Goal: Information Seeking & Learning: Understand process/instructions

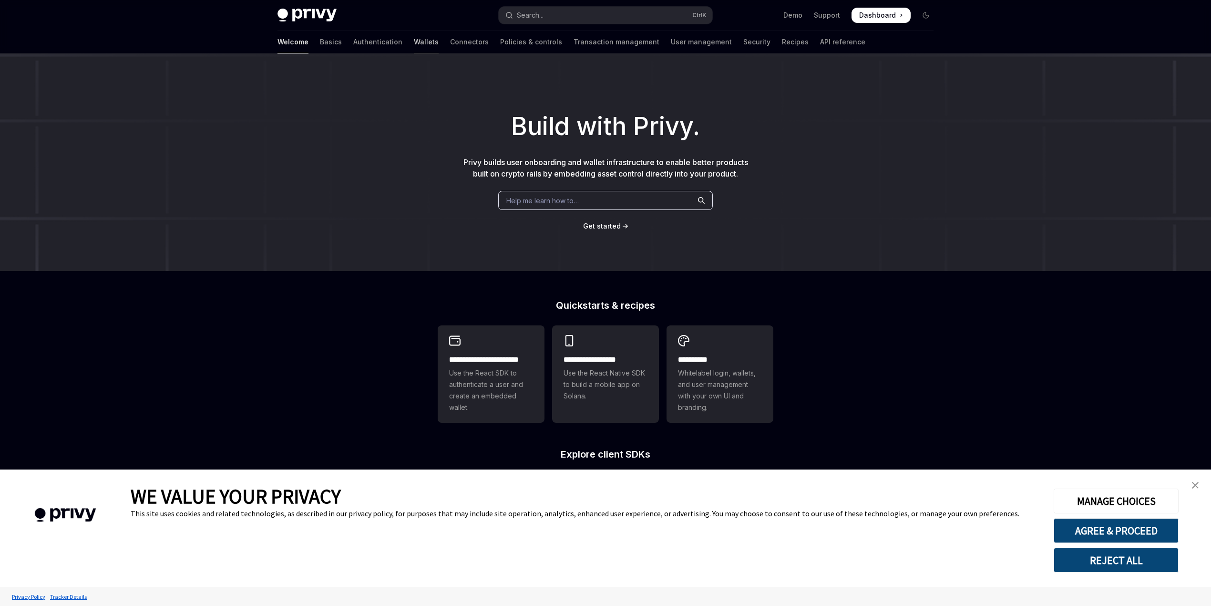
click at [414, 43] on link "Wallets" at bounding box center [426, 42] width 25 height 23
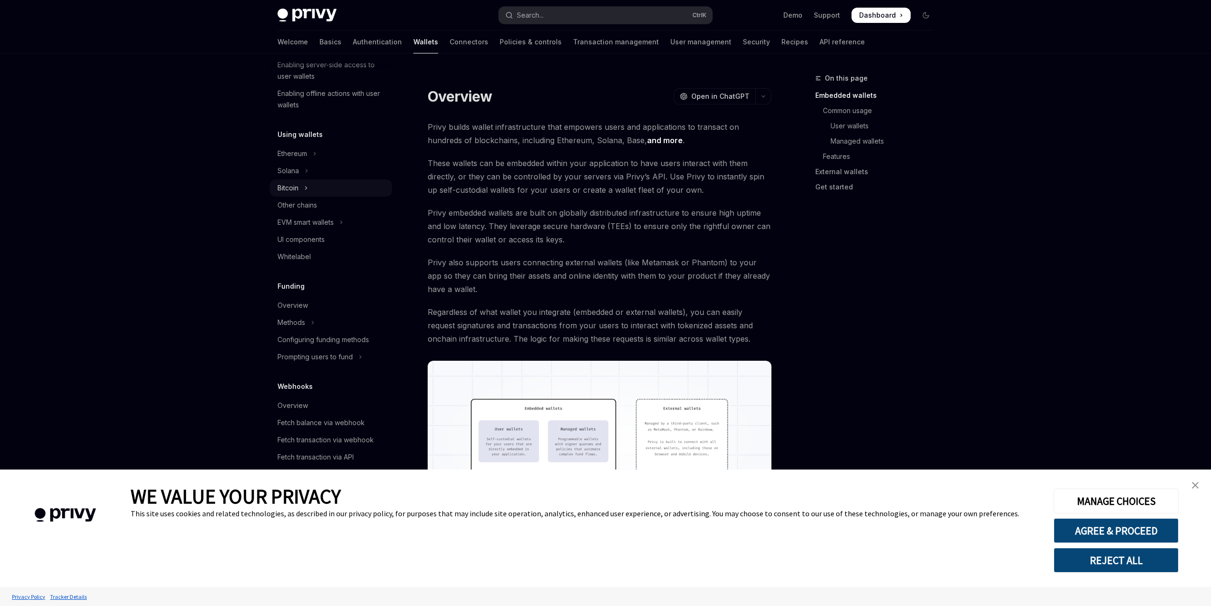
scroll to position [191, 0]
click at [300, 283] on div "Overview" at bounding box center [293, 283] width 31 height 11
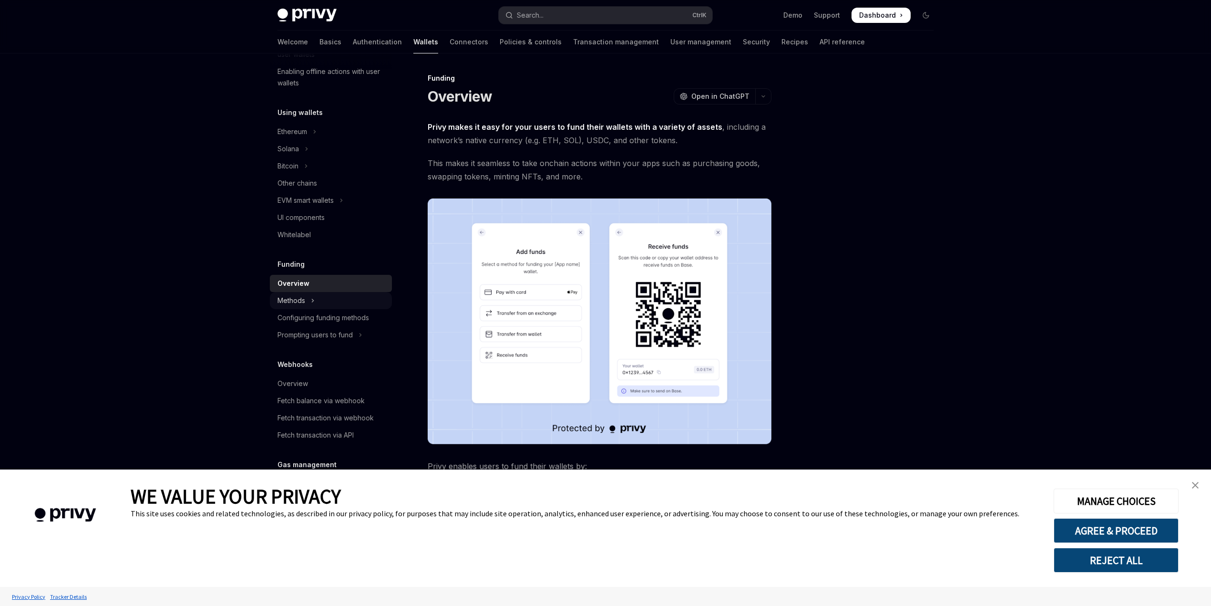
click at [310, 300] on button "Methods" at bounding box center [331, 300] width 122 height 17
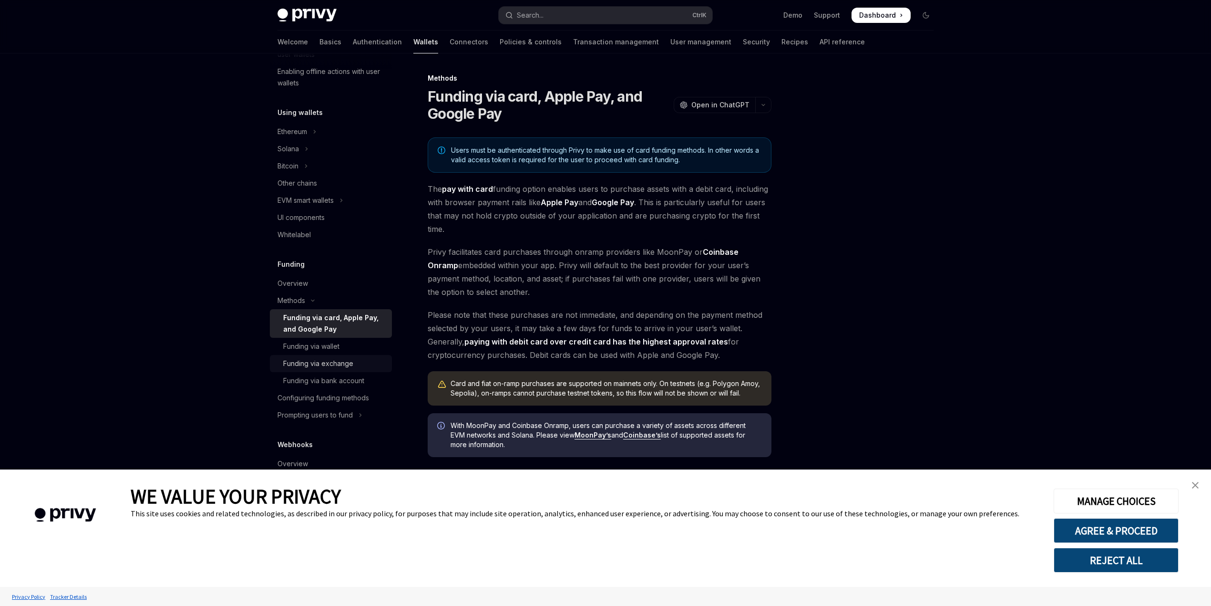
click at [340, 369] on link "Funding via exchange" at bounding box center [331, 363] width 122 height 17
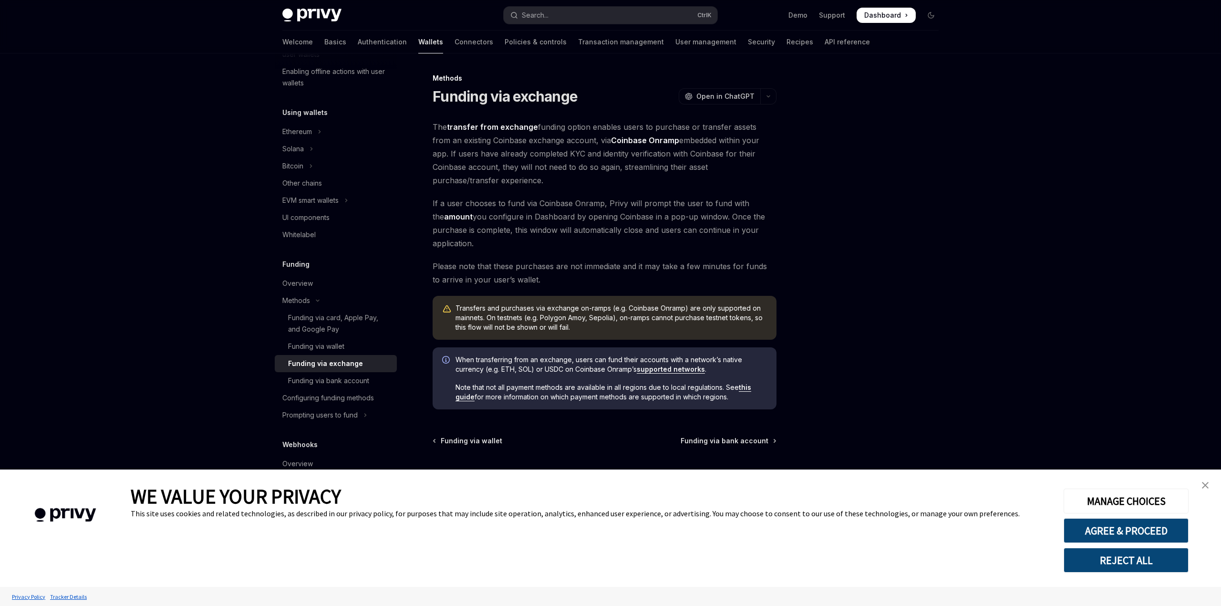
click at [858, 273] on div at bounding box center [873, 338] width 145 height 533
click at [359, 392] on div "Configuring funding methods" at bounding box center [328, 397] width 92 height 11
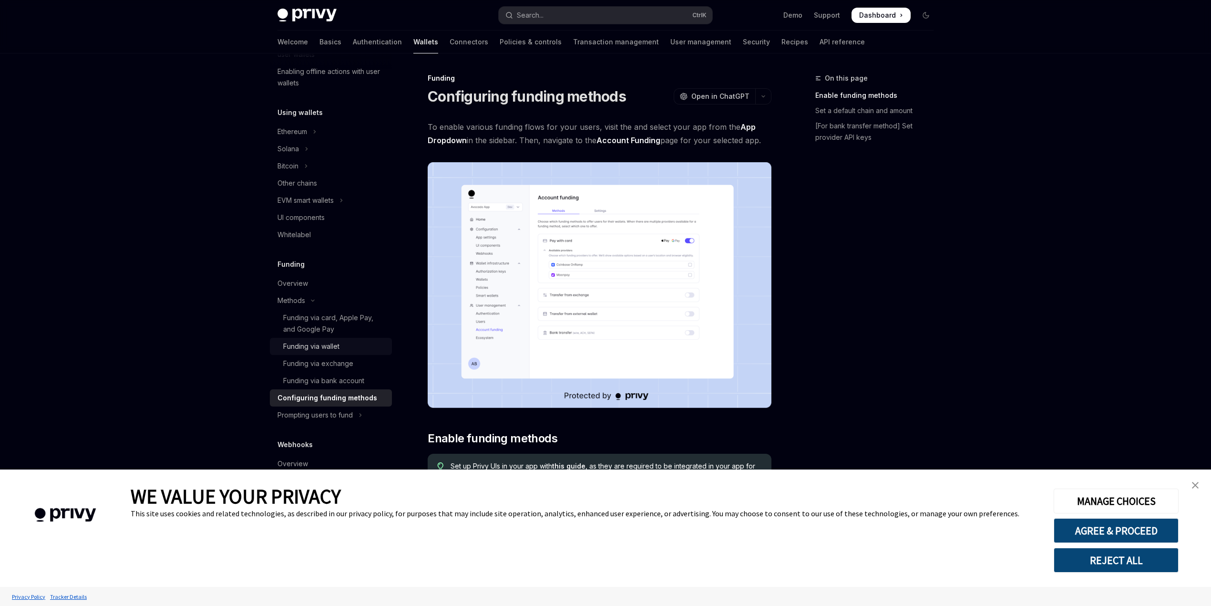
click at [320, 347] on div "Funding via wallet" at bounding box center [311, 346] width 56 height 11
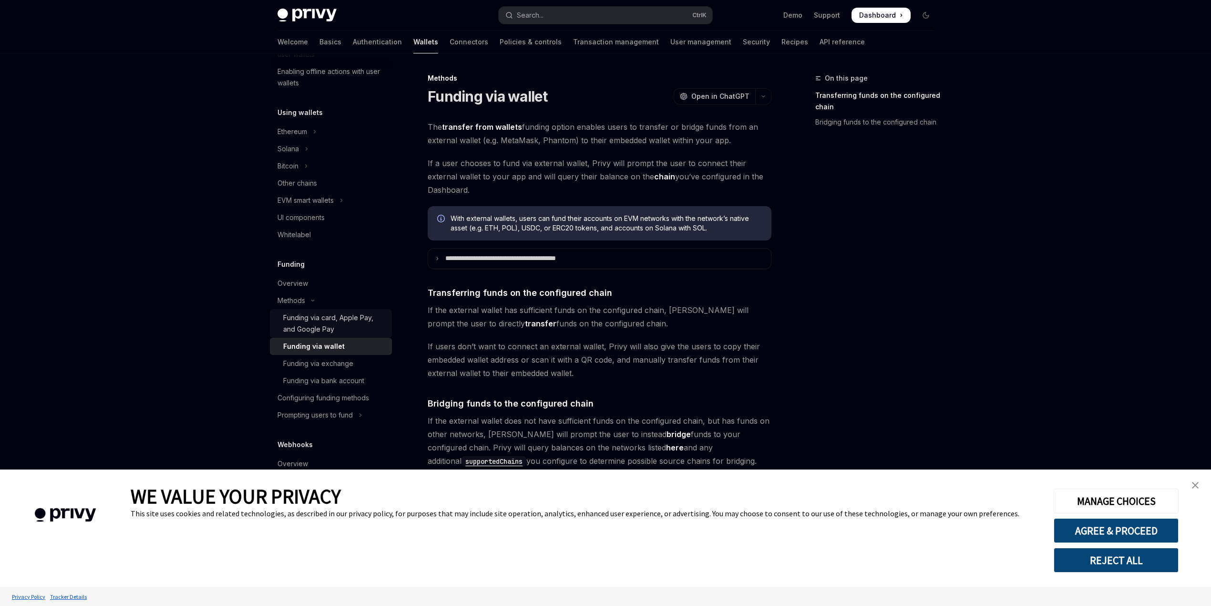
click at [317, 314] on div "Funding via card, Apple Pay, and Google Pay" at bounding box center [334, 323] width 103 height 23
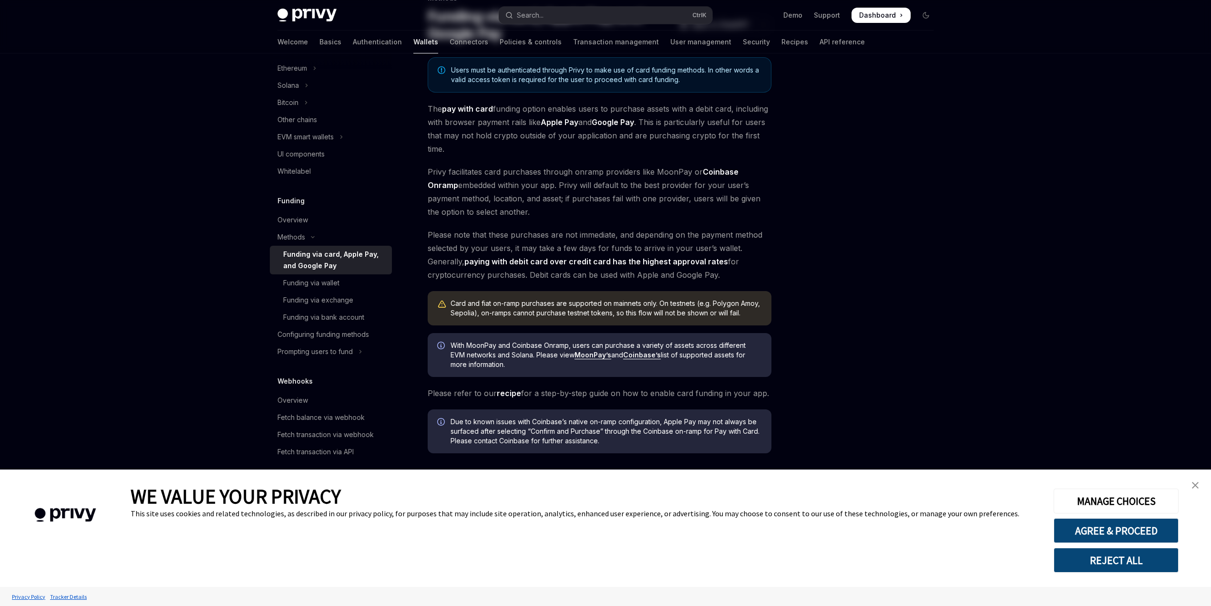
scroll to position [82, 0]
click at [362, 281] on div "Funding via wallet" at bounding box center [334, 282] width 103 height 11
type textarea "*"
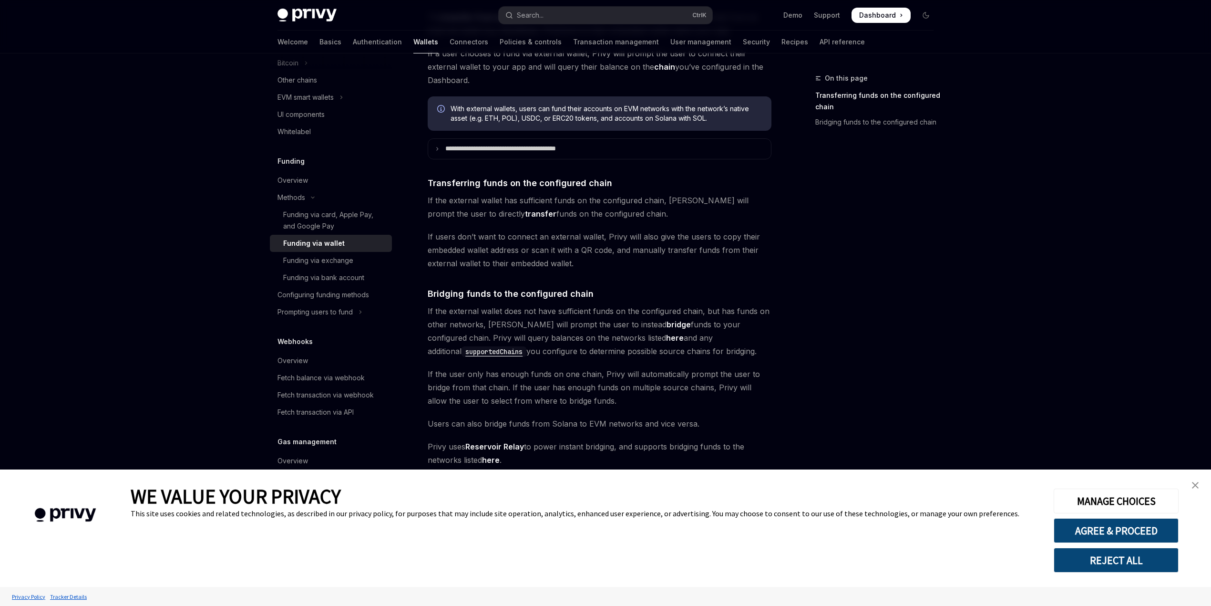
scroll to position [124, 0]
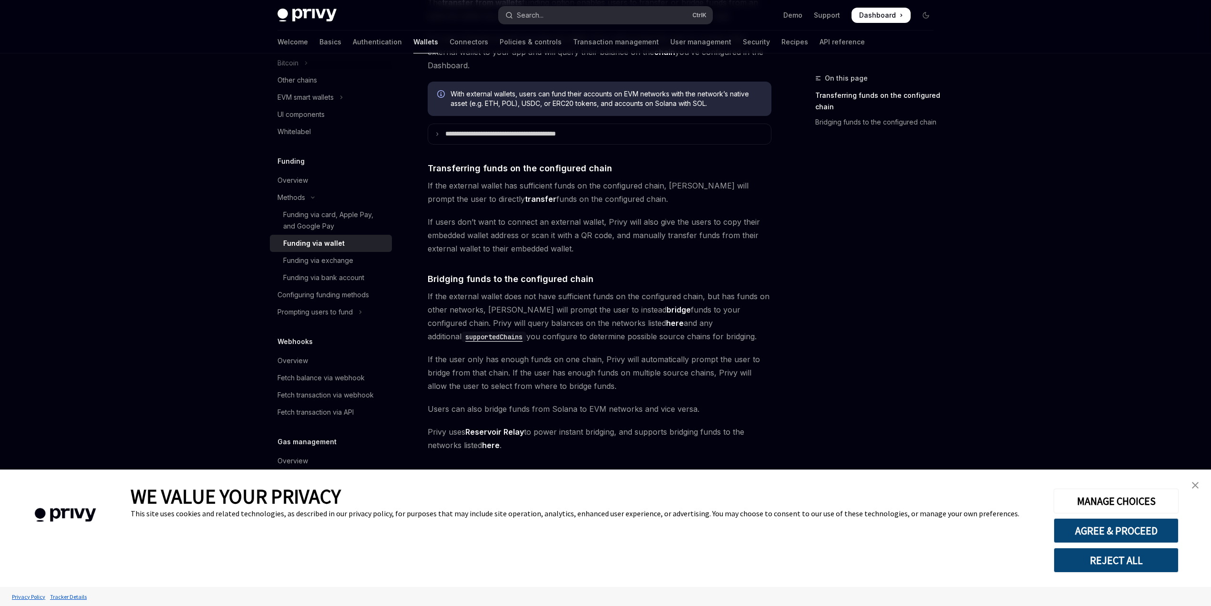
click at [545, 17] on button "Search... Ctrl K" at bounding box center [606, 15] width 214 height 17
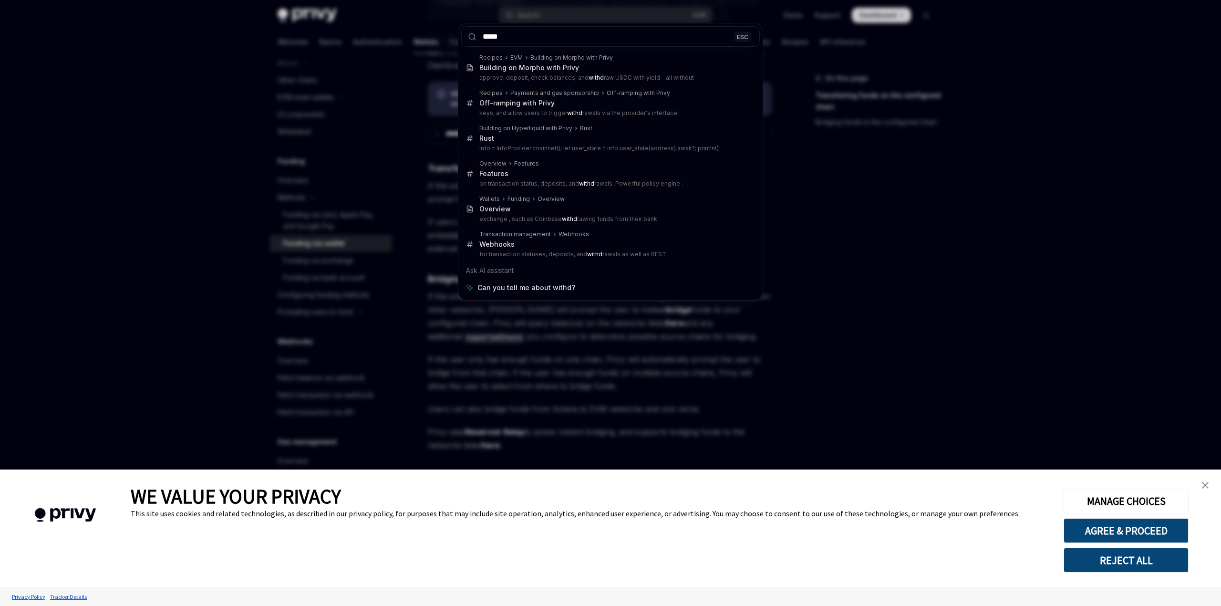
type input "*****"
click at [1025, 378] on div "***** ESC Recipes EVM Building on Morpho with Privy Building on Morpho with Pri…" at bounding box center [610, 303] width 1221 height 606
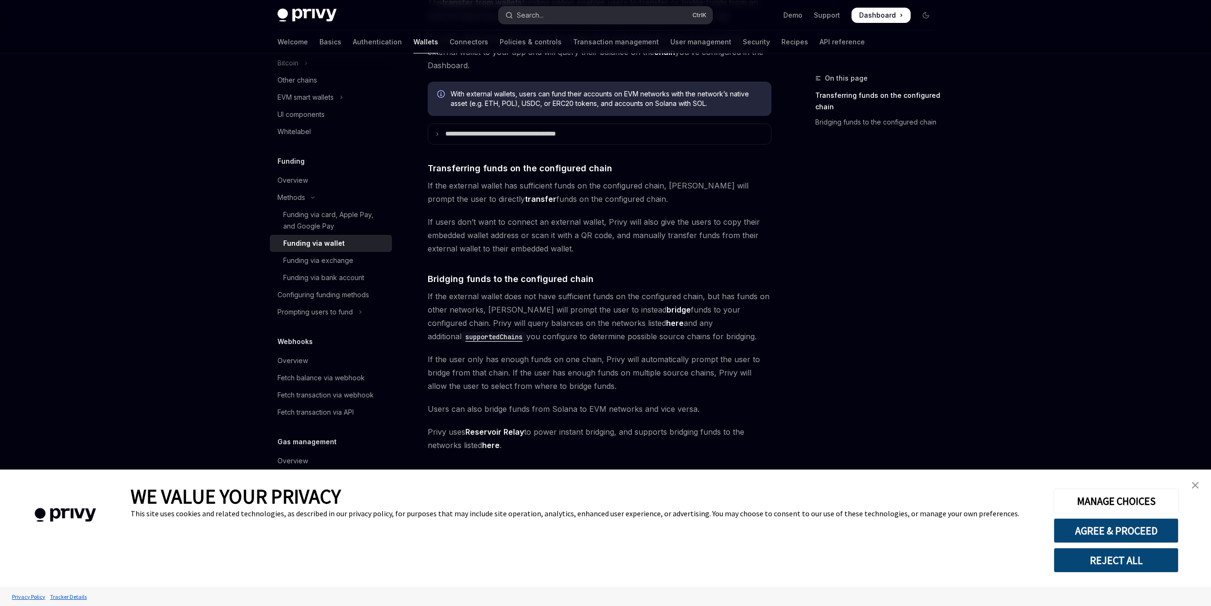
click at [534, 14] on div "Search..." at bounding box center [530, 15] width 27 height 11
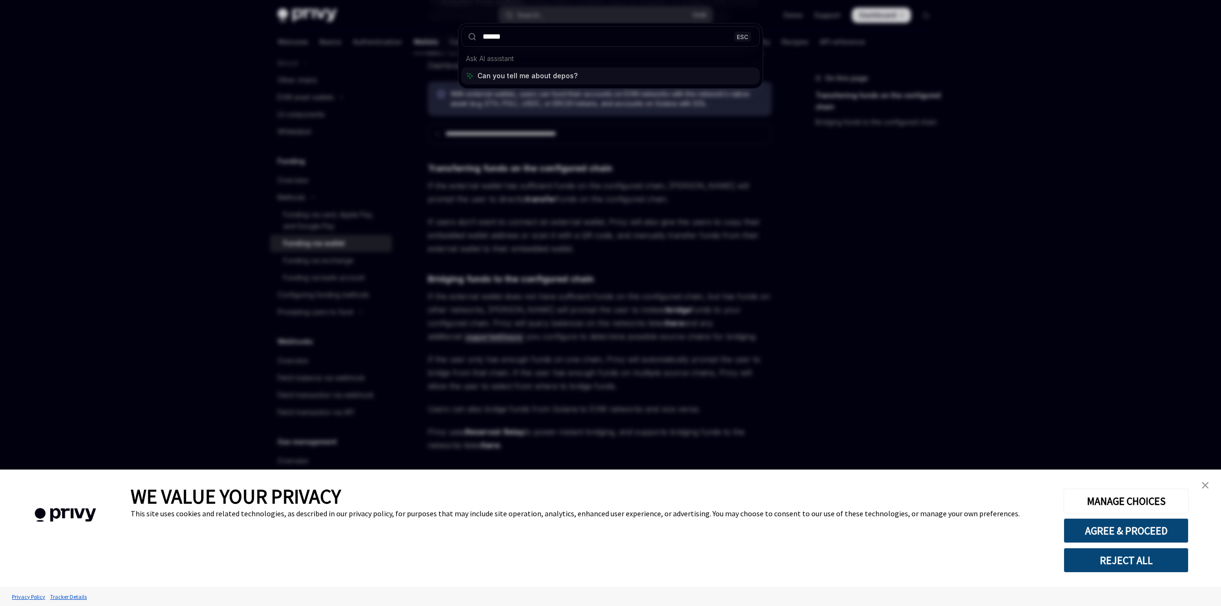
type input "*******"
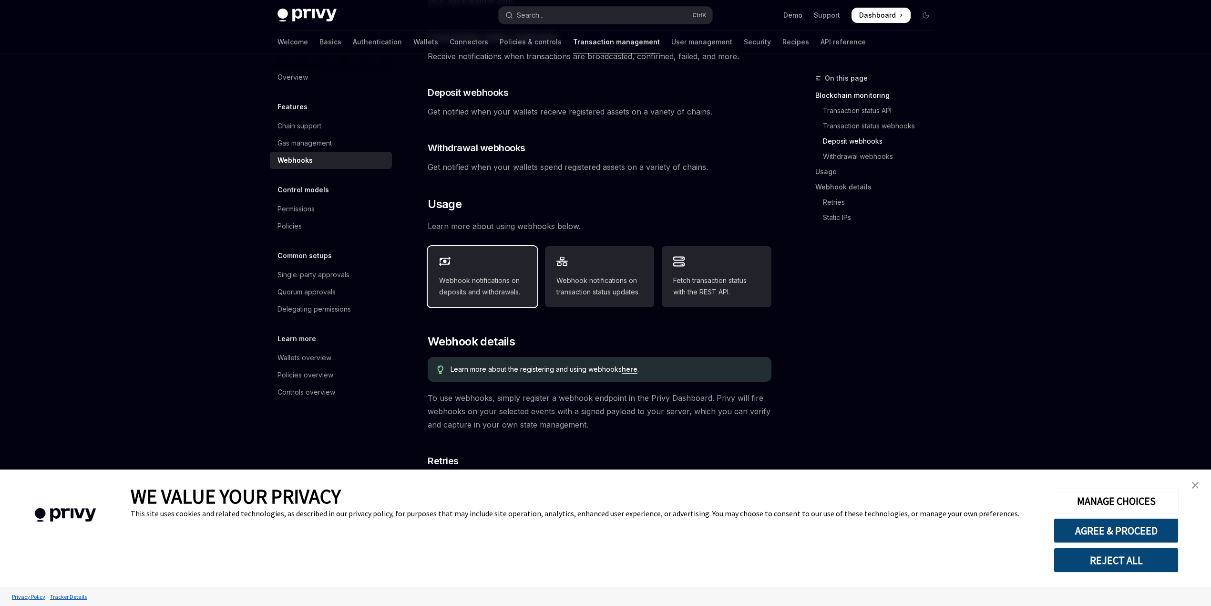
click at [507, 276] on span "Webhook notifications on deposits and withdrawals." at bounding box center [482, 286] width 87 height 23
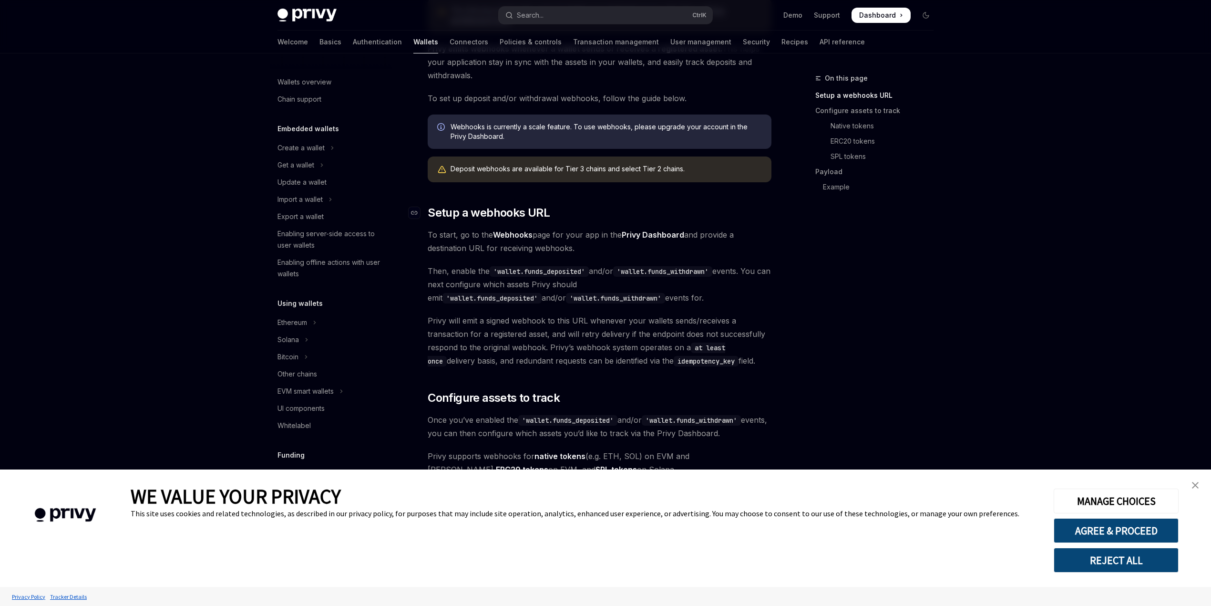
scroll to position [127, 0]
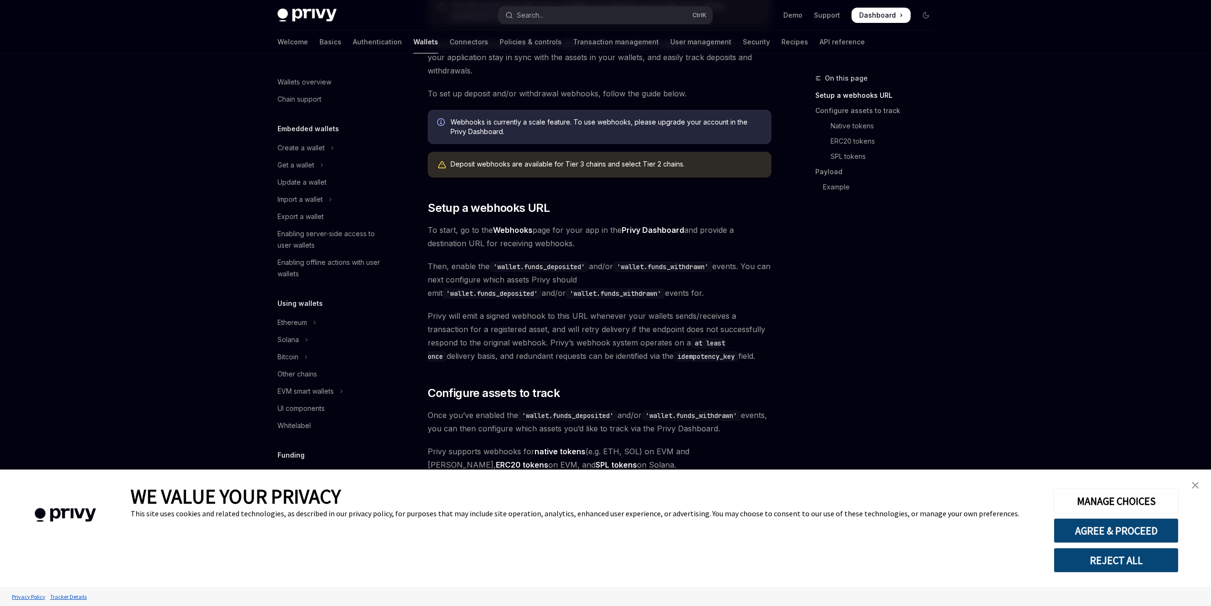
click at [1193, 482] on img "close banner" at bounding box center [1195, 485] width 7 height 7
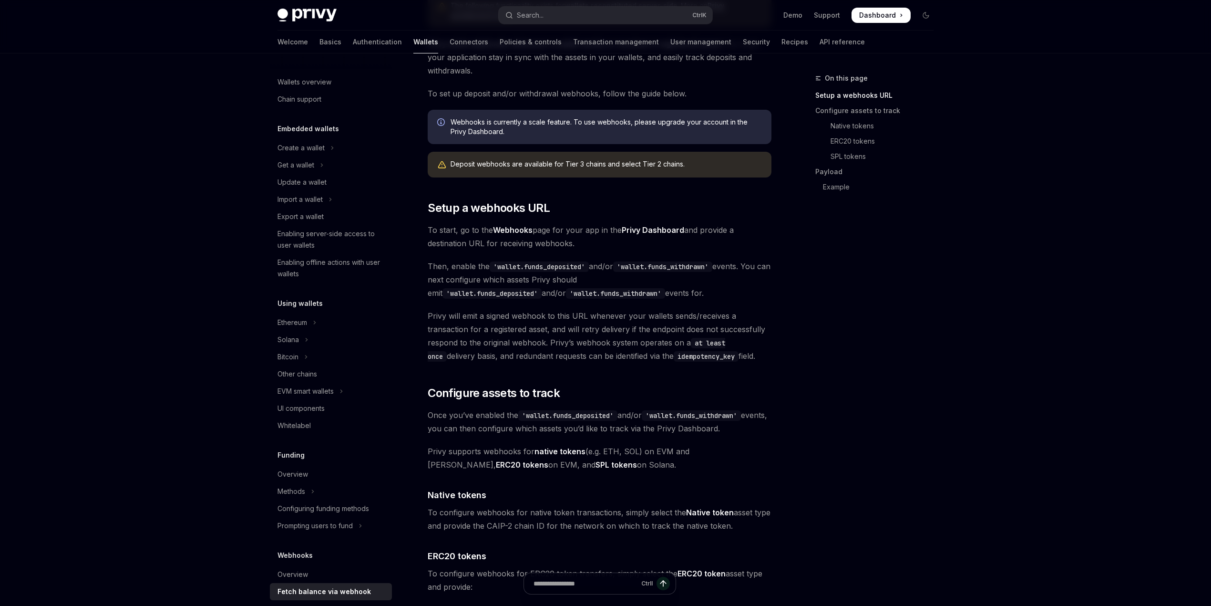
click at [935, 414] on div "On this page Setup a webhooks URL Configure assets to track Native tokens ERC20…" at bounding box center [868, 338] width 145 height 533
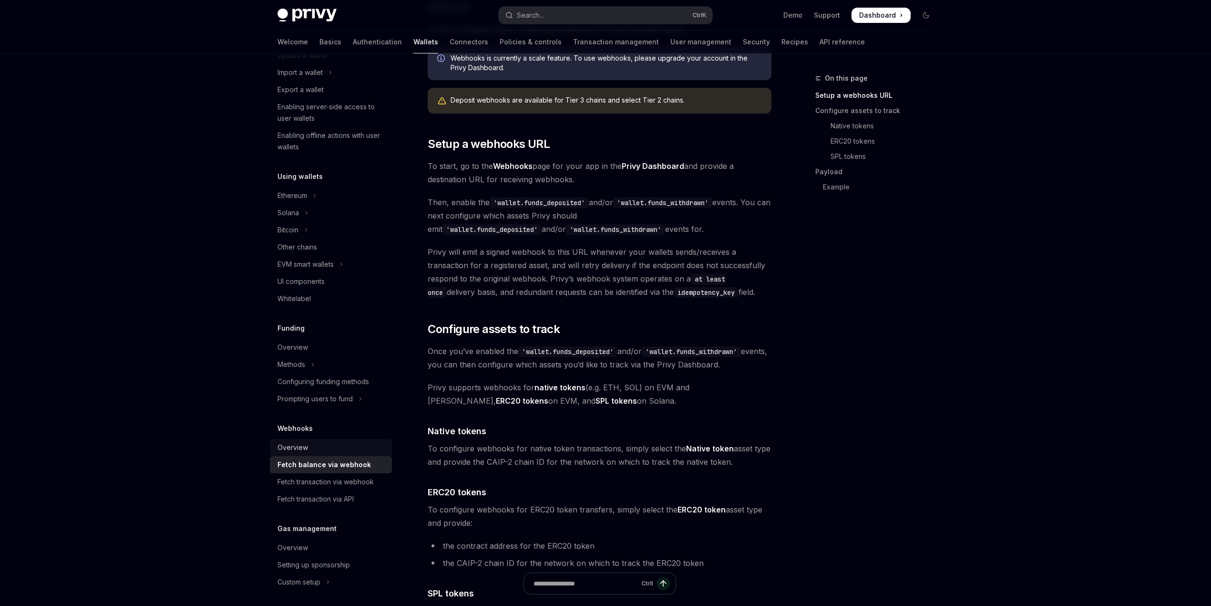
click at [289, 441] on link "Overview" at bounding box center [331, 447] width 122 height 17
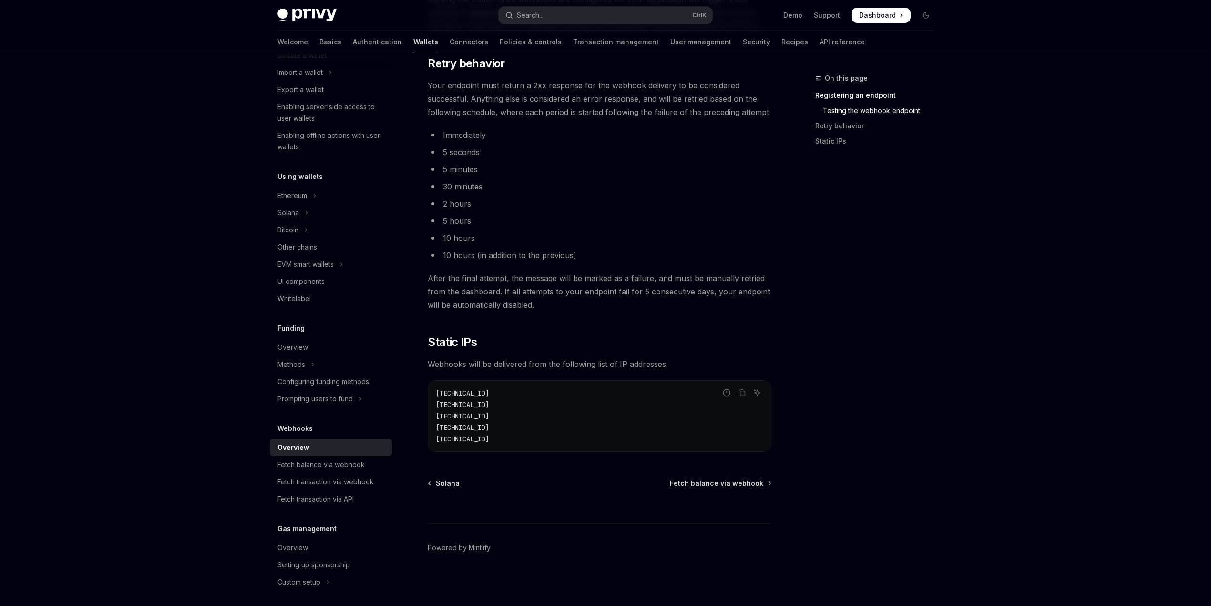
scroll to position [809, 0]
click at [478, 405] on span "[TECHNICAL_ID]" at bounding box center [462, 404] width 53 height 9
click at [308, 461] on div "Fetch balance via webhook" at bounding box center [321, 464] width 87 height 11
type textarea "*"
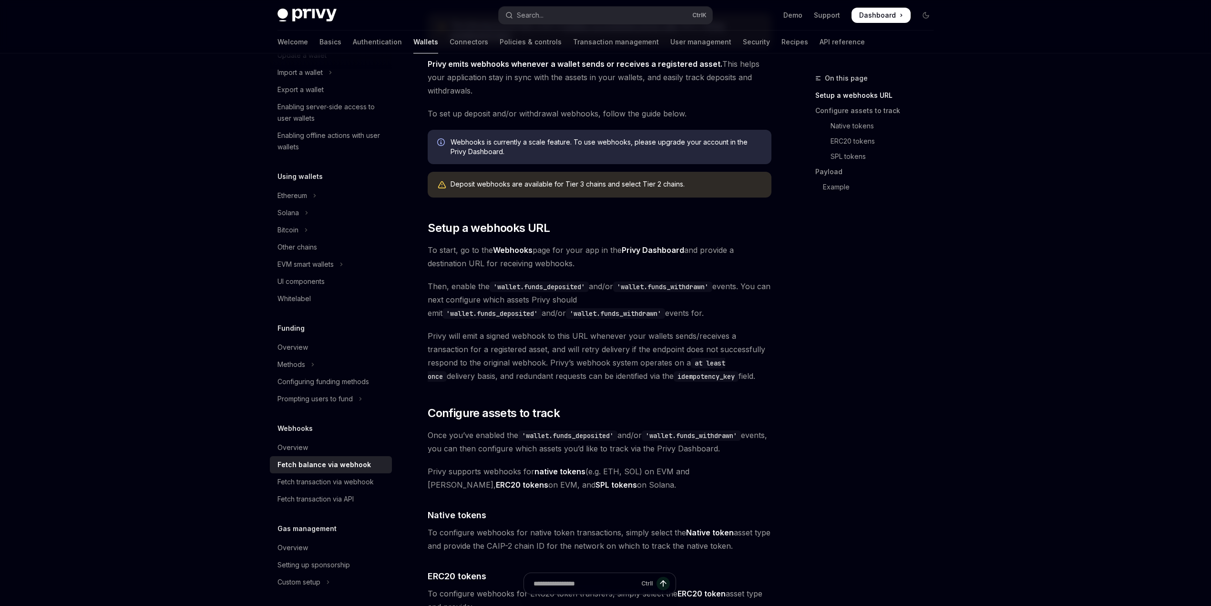
scroll to position [127, 0]
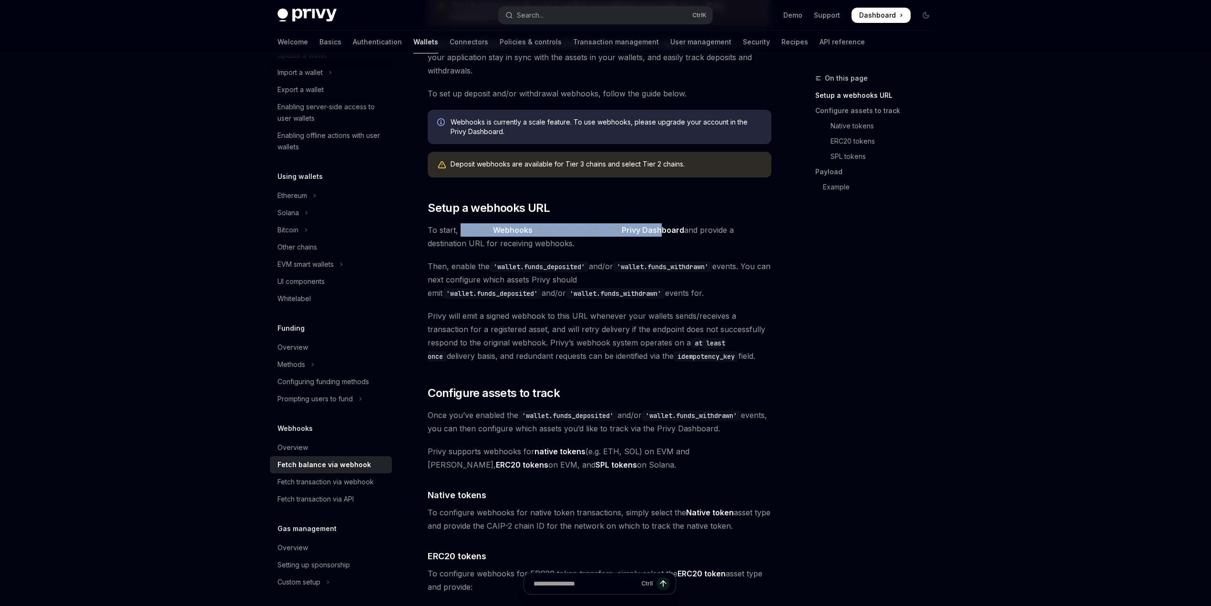
drag, startPoint x: 461, startPoint y: 233, endPoint x: 665, endPoint y: 228, distance: 204.2
click at [665, 228] on span "To start, go to the Webhooks page for your app in the Privy Dashboard and provi…" at bounding box center [600, 236] width 344 height 27
click at [605, 249] on span "To start, go to the Webhooks page for your app in the Privy Dashboard and provi…" at bounding box center [600, 236] width 344 height 27
drag, startPoint x: 460, startPoint y: 269, endPoint x: 481, endPoint y: 264, distance: 22.1
click at [481, 264] on span "Then, enable the 'wallet.funds_deposited' and/or 'wallet.funds_withdrawn' event…" at bounding box center [600, 279] width 344 height 40
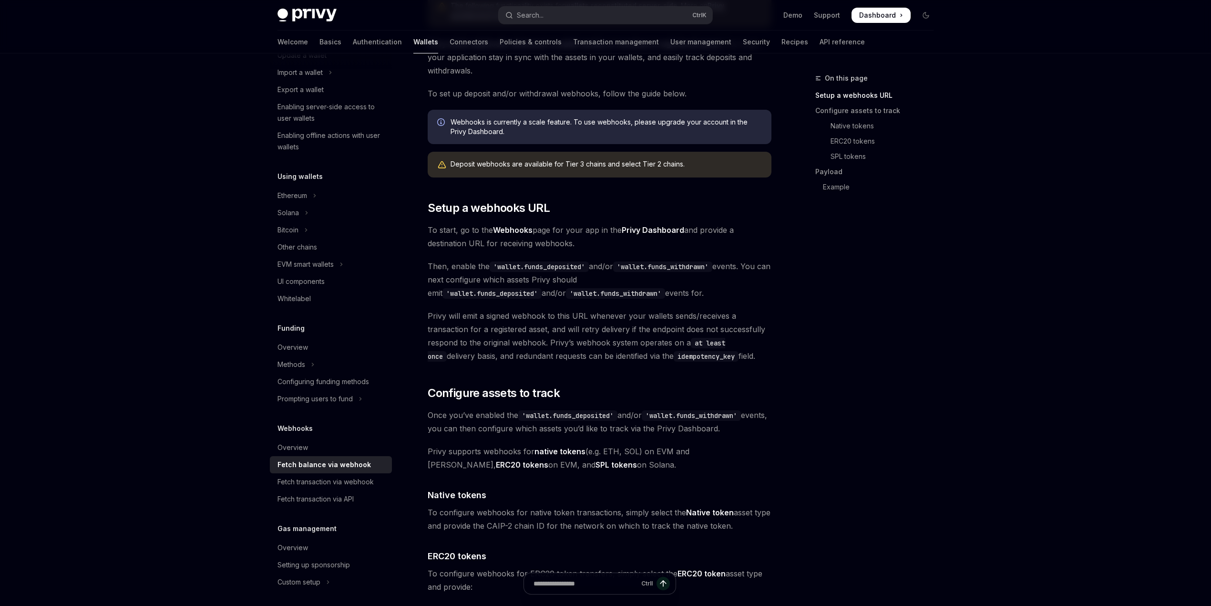
click at [556, 265] on code "'wallet.funds_deposited'" at bounding box center [539, 266] width 99 height 10
click at [667, 265] on code "'wallet.funds_withdrawn'" at bounding box center [662, 266] width 99 height 10
drag, startPoint x: 487, startPoint y: 279, endPoint x: 599, endPoint y: 279, distance: 112.1
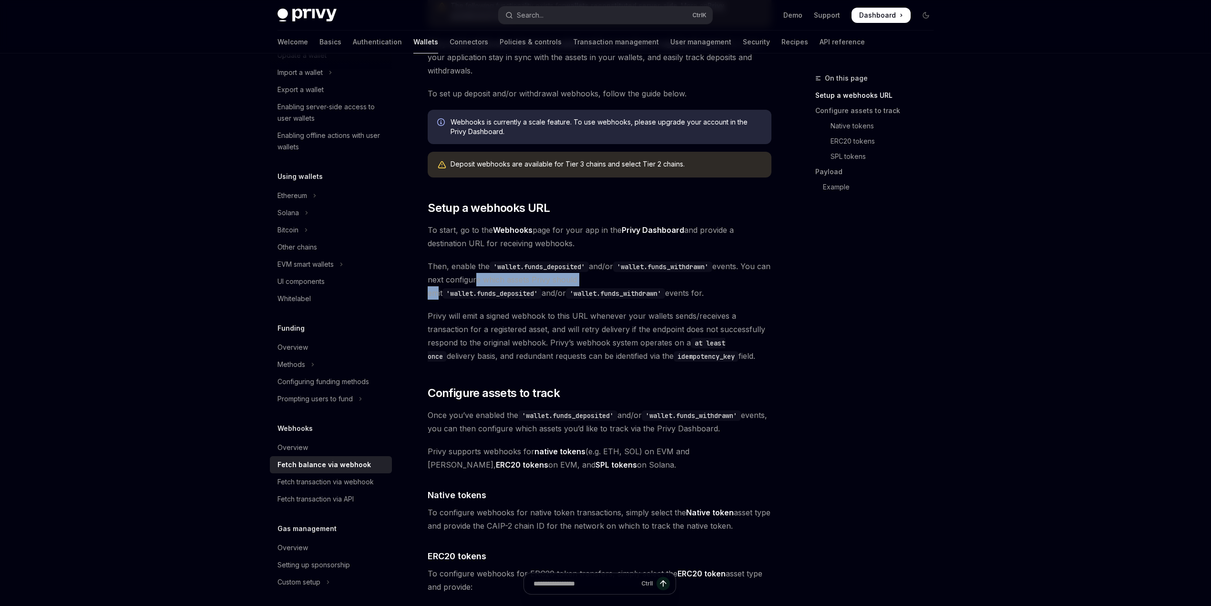
click at [599, 279] on span "Then, enable the 'wallet.funds_deposited' and/or 'wallet.funds_withdrawn' event…" at bounding box center [600, 279] width 344 height 40
click at [542, 288] on code "'wallet.funds_deposited'" at bounding box center [492, 293] width 99 height 10
click at [566, 296] on code "'wallet.funds_withdrawn'" at bounding box center [615, 293] width 99 height 10
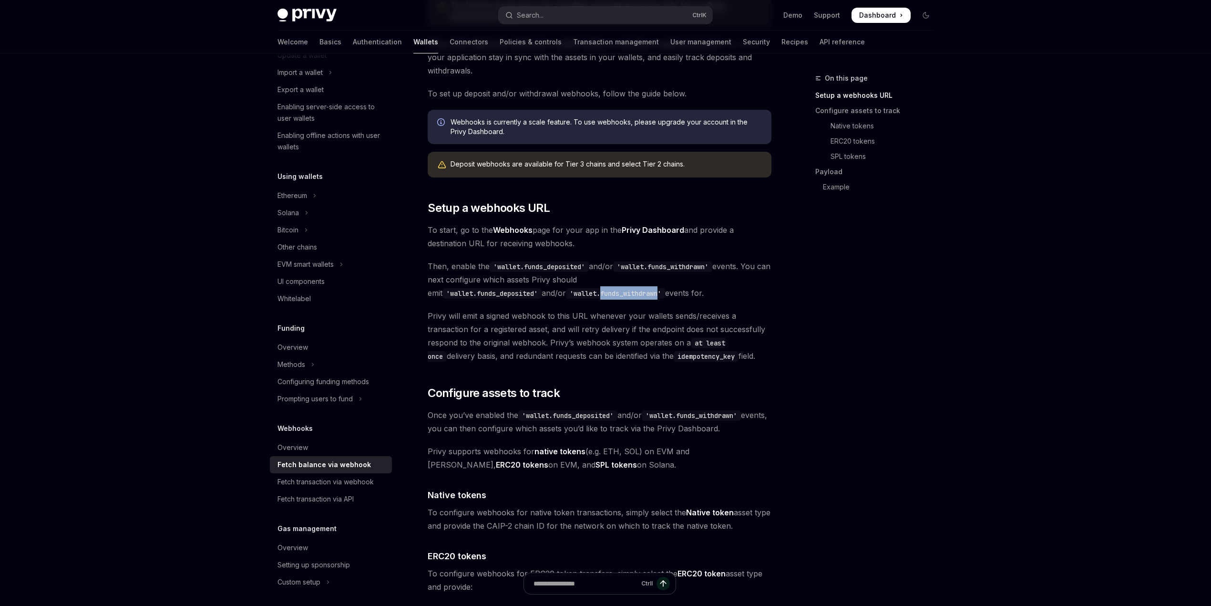
click at [566, 296] on code "'wallet.funds_withdrawn'" at bounding box center [615, 293] width 99 height 10
click at [491, 321] on span "Privy will emit a signed webhook to this URL whenever your wallets sends/receiv…" at bounding box center [600, 335] width 344 height 53
drag, startPoint x: 486, startPoint y: 314, endPoint x: 540, endPoint y: 327, distance: 55.4
click at [540, 327] on span "Privy will emit a signed webhook to this URL whenever your wallets sends/receiv…" at bounding box center [600, 335] width 344 height 53
click at [633, 321] on span "Privy will emit a signed webhook to this URL whenever your wallets sends/receiv…" at bounding box center [600, 335] width 344 height 53
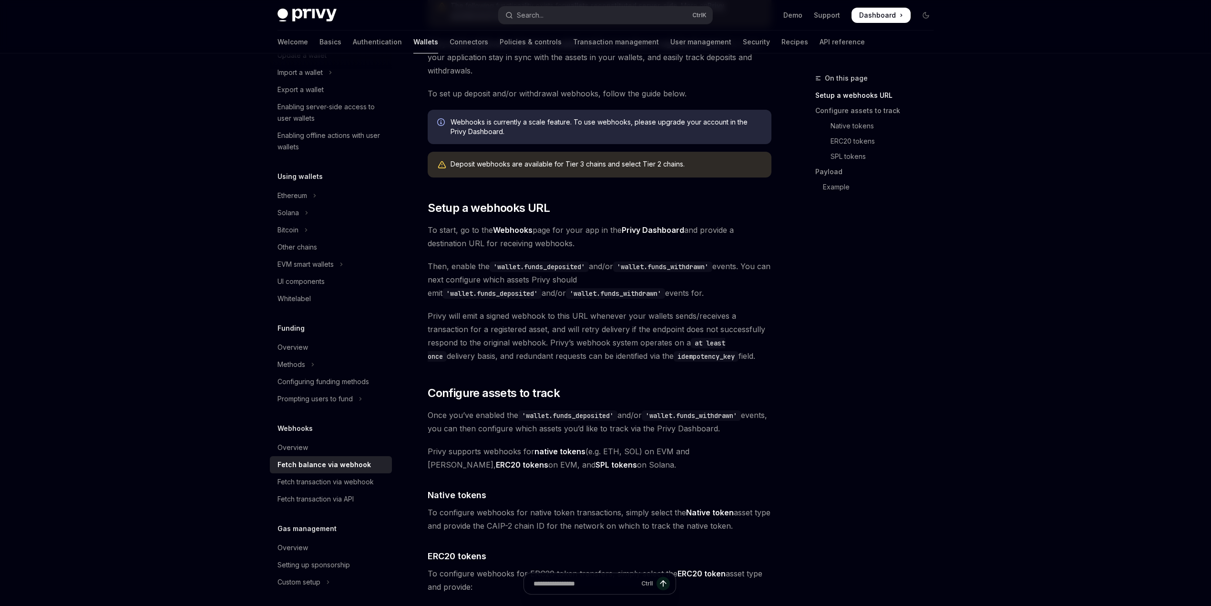
click at [609, 337] on span "Privy will emit a signed webhook to this URL whenever your wallets sends/receiv…" at bounding box center [600, 335] width 344 height 53
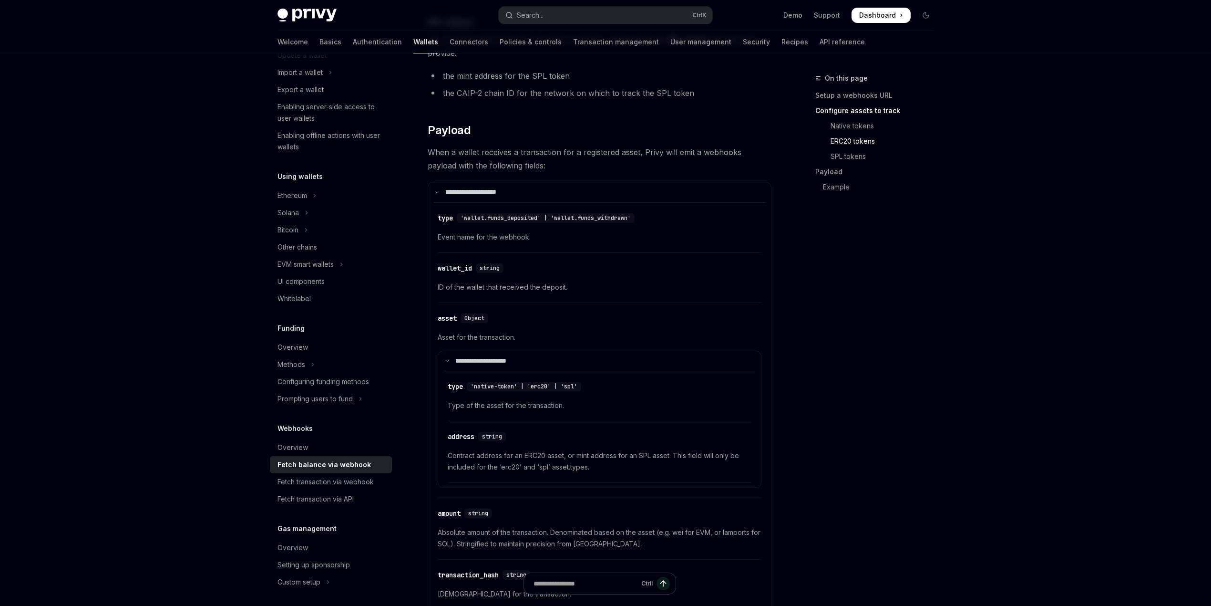
scroll to position [763, 0]
click at [476, 214] on span "'wallet.funds_deposited' | 'wallet.funds_withdrawn'" at bounding box center [546, 217] width 170 height 8
click at [508, 216] on span "'wallet.funds_deposited' | 'wallet.funds_withdrawn'" at bounding box center [546, 217] width 170 height 8
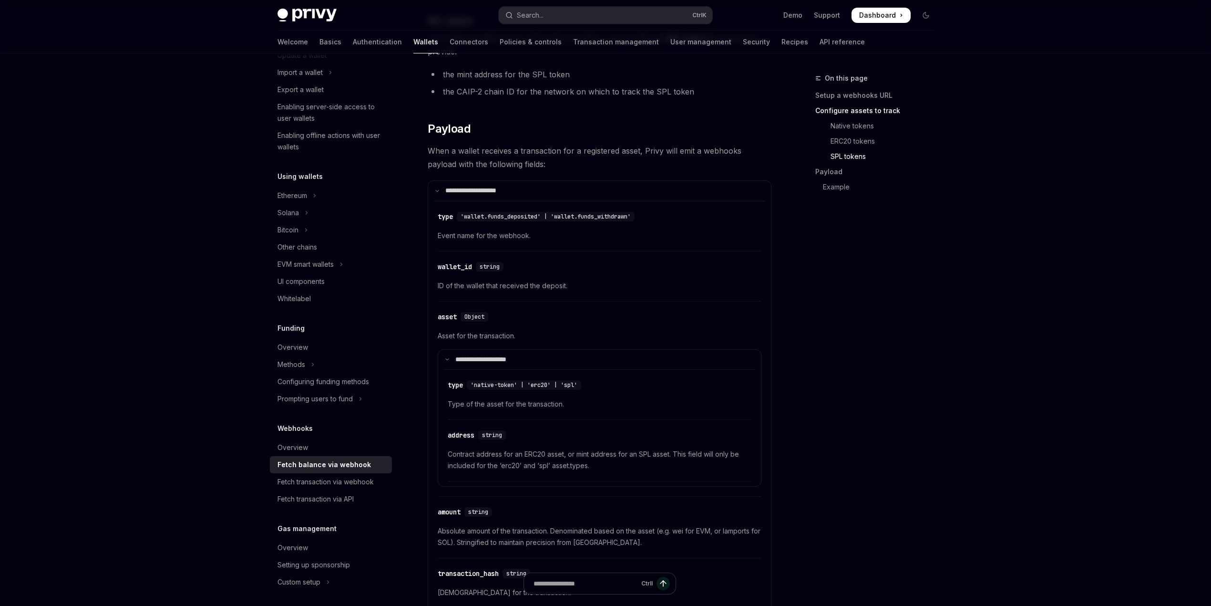
click at [501, 245] on div "​ type 'wallet.funds_deposited' | 'wallet.funds_withdrawn' Event name for the w…" at bounding box center [600, 228] width 324 height 45
click at [470, 322] on div "​ asset Object" at bounding box center [595, 316] width 314 height 11
click at [580, 321] on div "​ asset Object" at bounding box center [595, 316] width 314 height 11
click at [457, 356] on p "**********" at bounding box center [486, 359] width 63 height 9
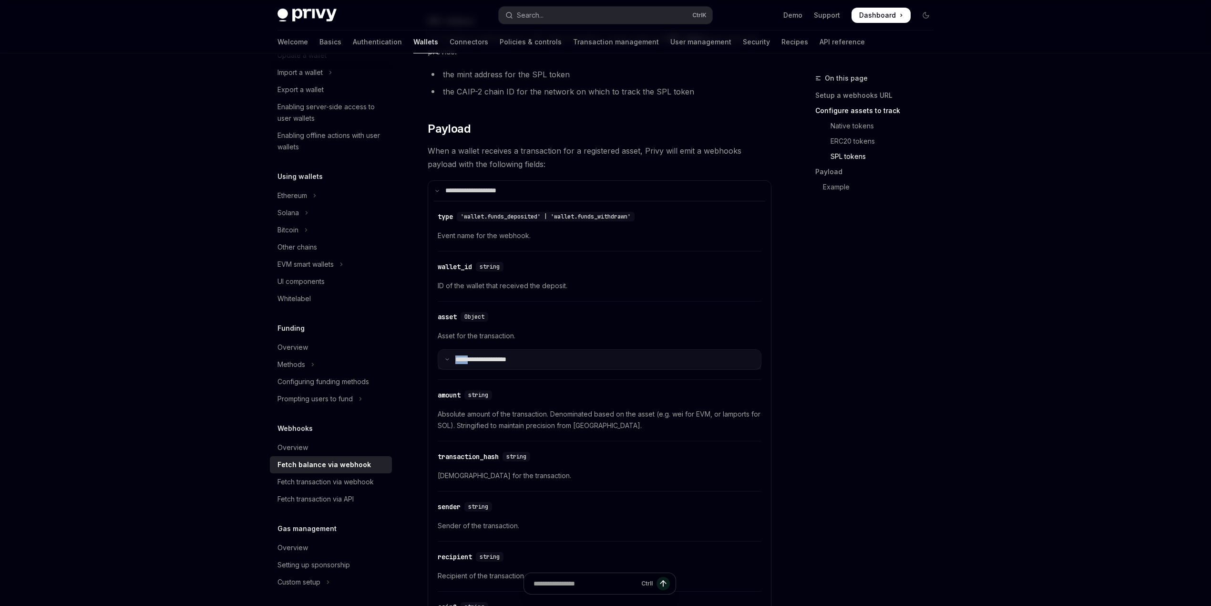
click at [457, 356] on p "**********" at bounding box center [486, 359] width 63 height 9
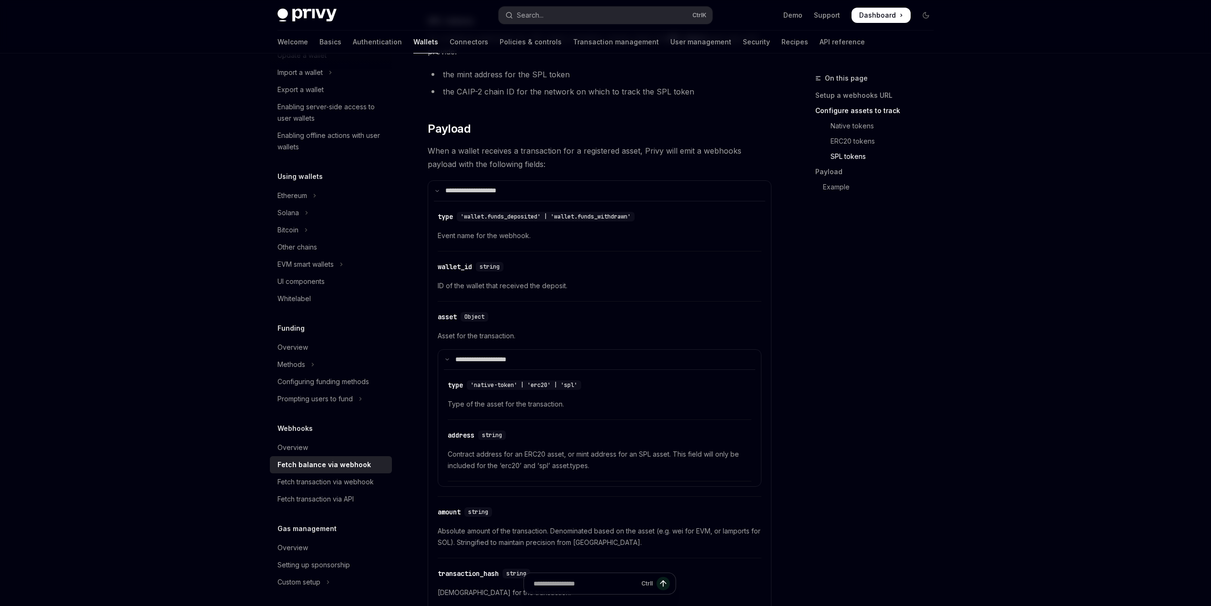
click at [485, 326] on div "**********" at bounding box center [600, 401] width 324 height 191
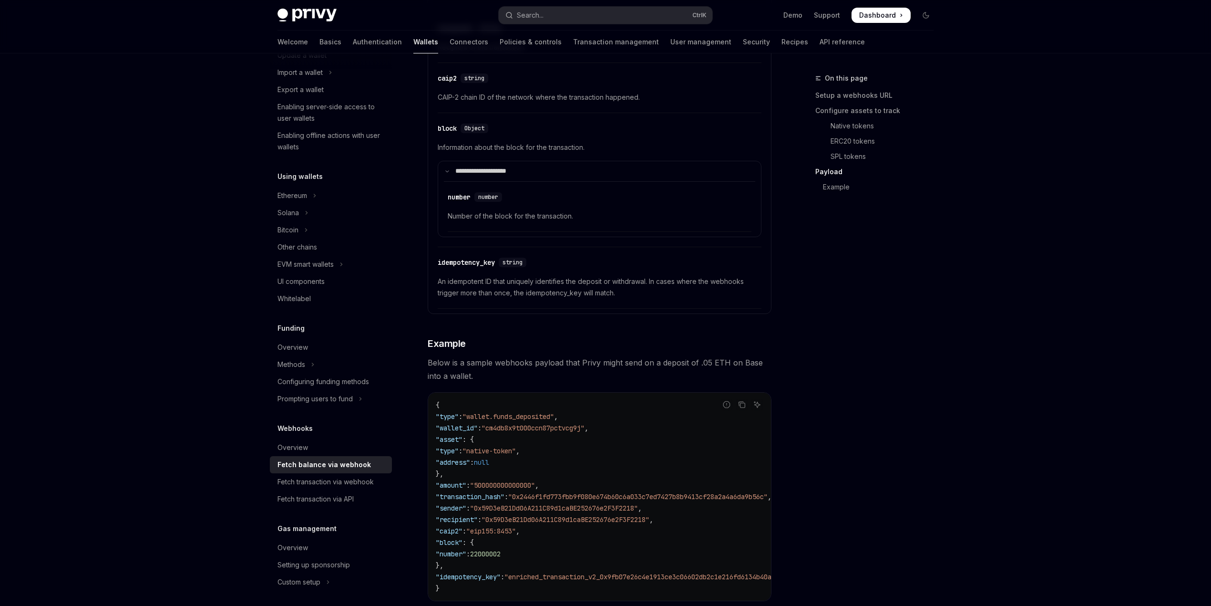
scroll to position [1565, 0]
